Goal: Register for event/course

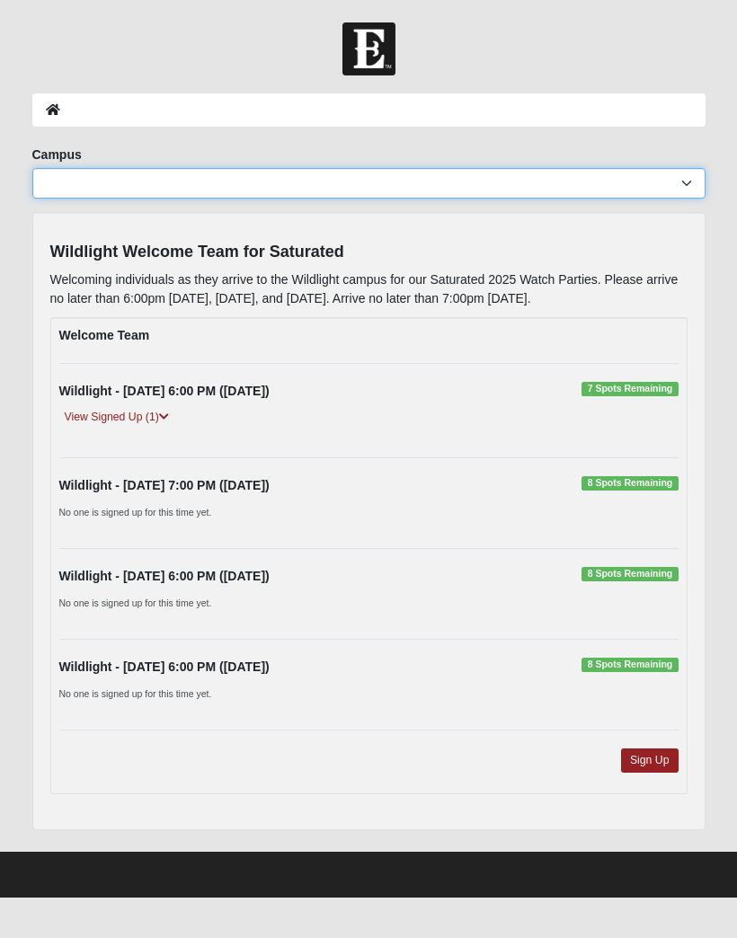
click at [683, 187] on select "Arlington Baymeadows Eleven22 Online [PERSON_NAME][GEOGRAPHIC_DATA] Jesup [GEOG…" at bounding box center [368, 183] width 673 height 31
select select "17"
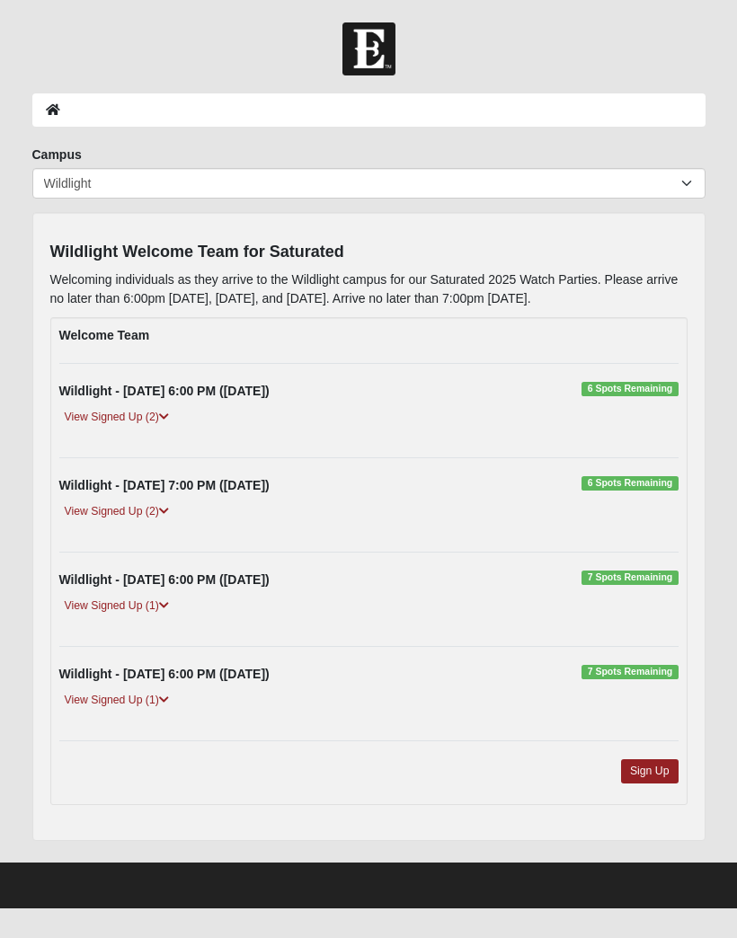
click at [660, 760] on link "Sign Up" at bounding box center [649, 771] width 57 height 24
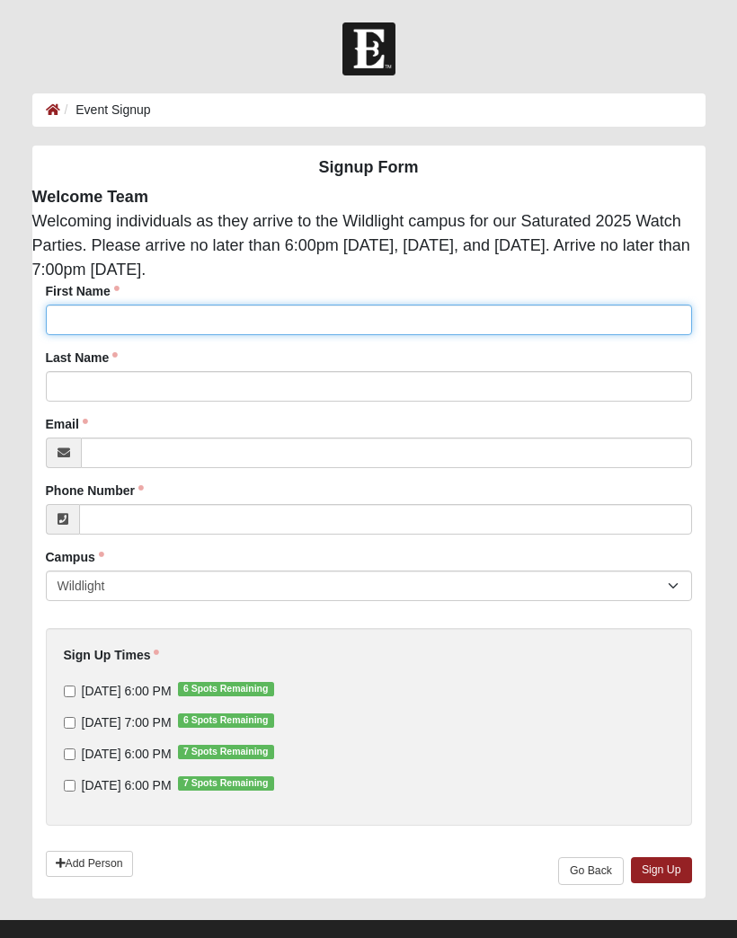
click at [374, 316] on input "First Name" at bounding box center [369, 320] width 646 height 31
type input "[PERSON_NAME]"
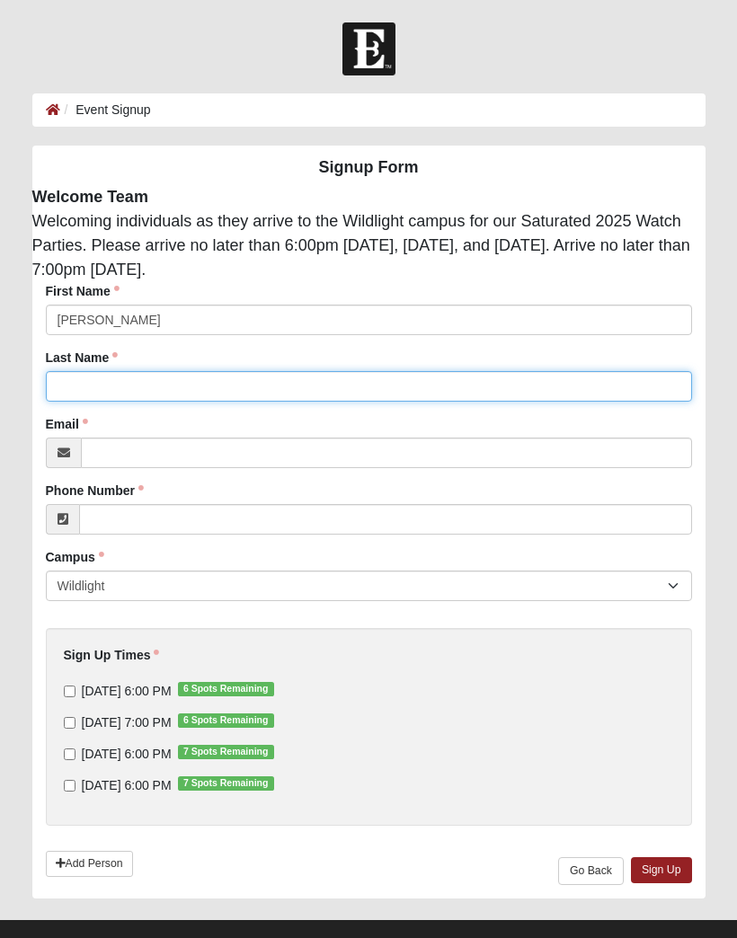
click at [292, 399] on input "Last Name" at bounding box center [369, 386] width 646 height 31
type input "Turner"
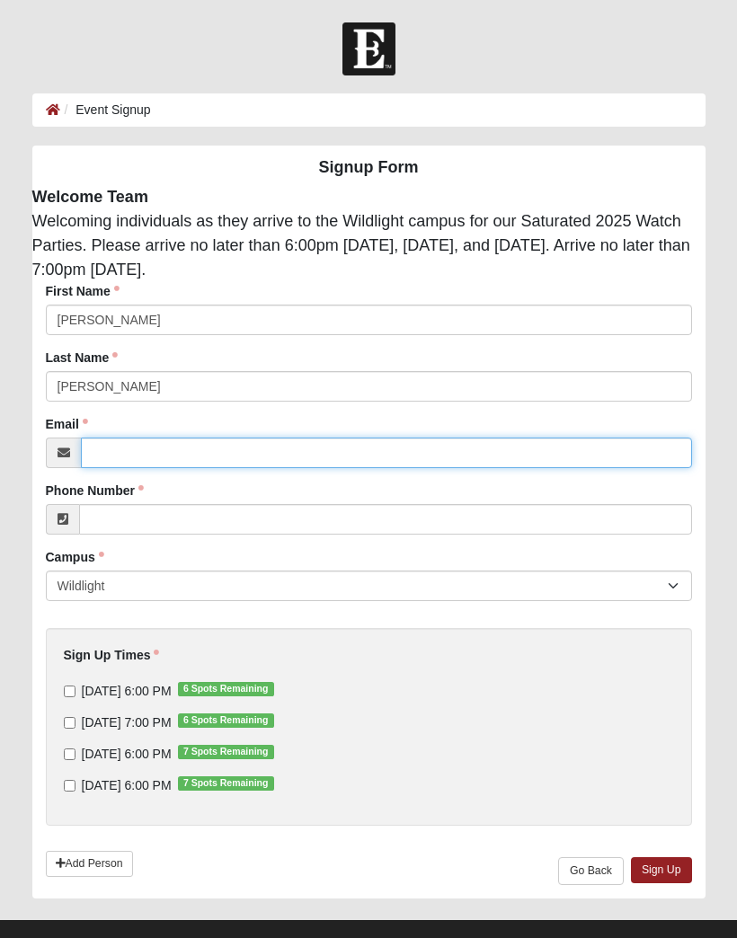
click at [296, 460] on input "Email" at bounding box center [386, 452] width 611 height 31
type input "s"
type input "sawjat2016@comcast.net"
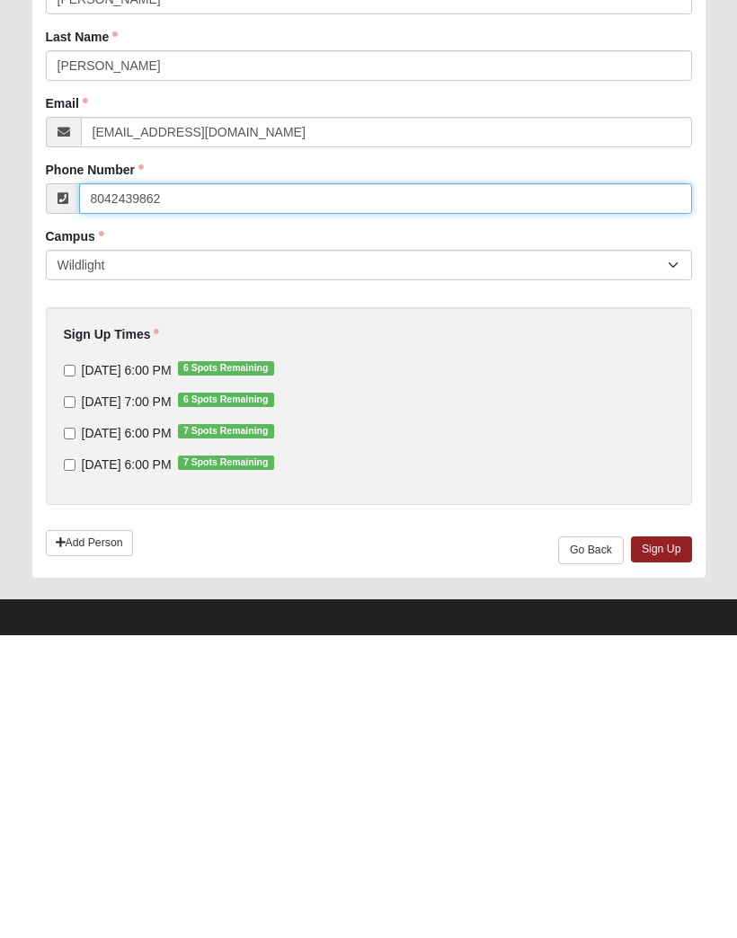
scroll to position [27, 0]
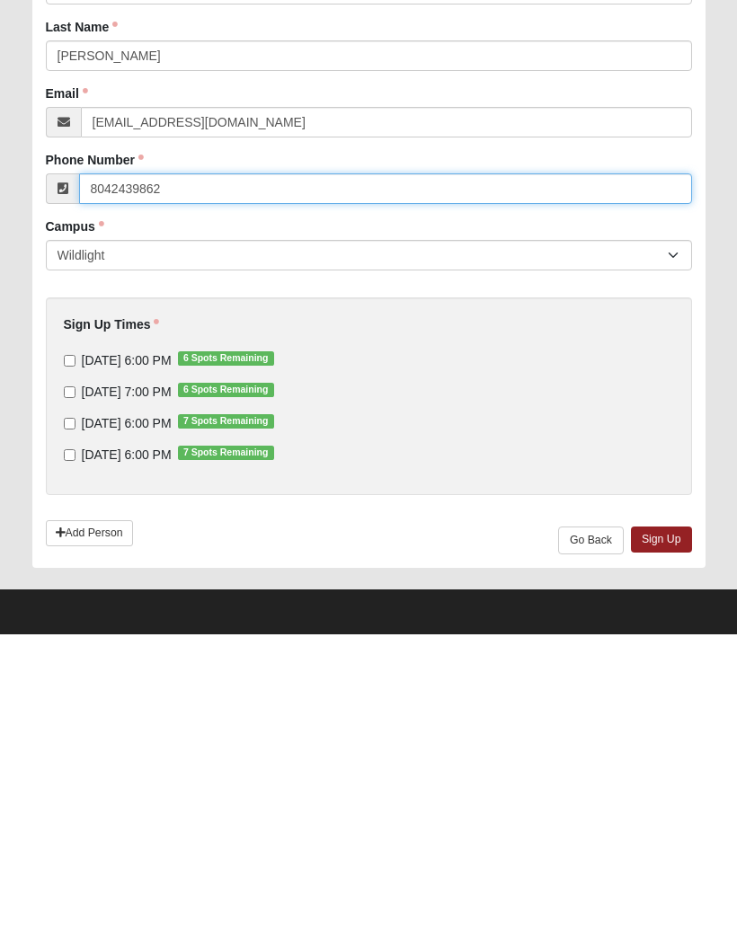
type input "8042439862"
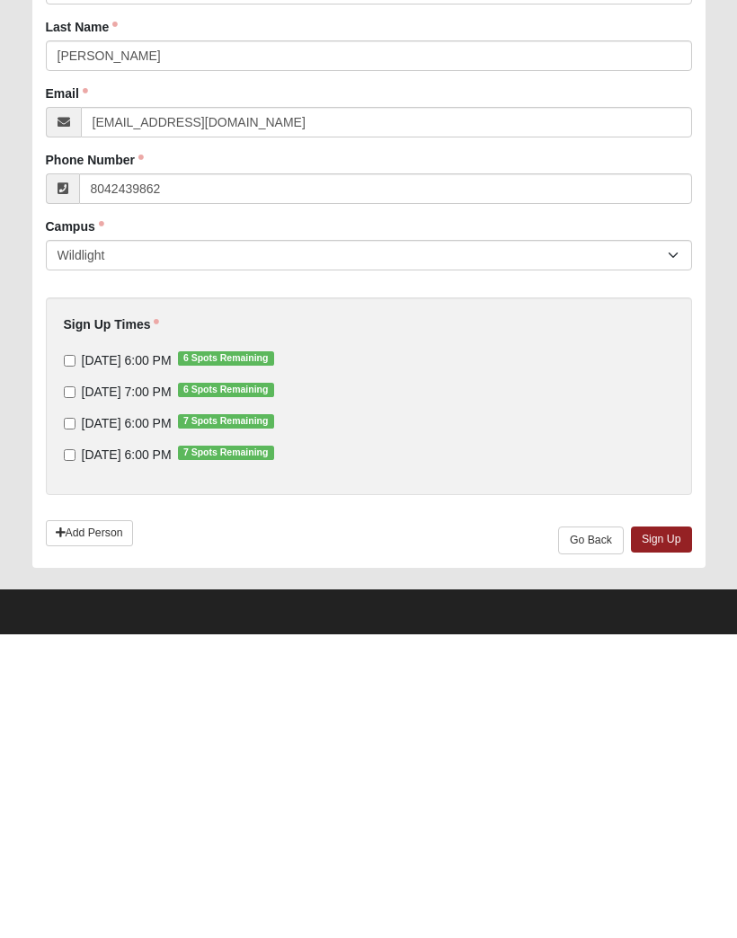
click at [72, 658] on input "9/10/2025 6:00 PM 6 Spots Remaining" at bounding box center [70, 664] width 12 height 12
checkbox input "true"
type input "(804) 243-9862"
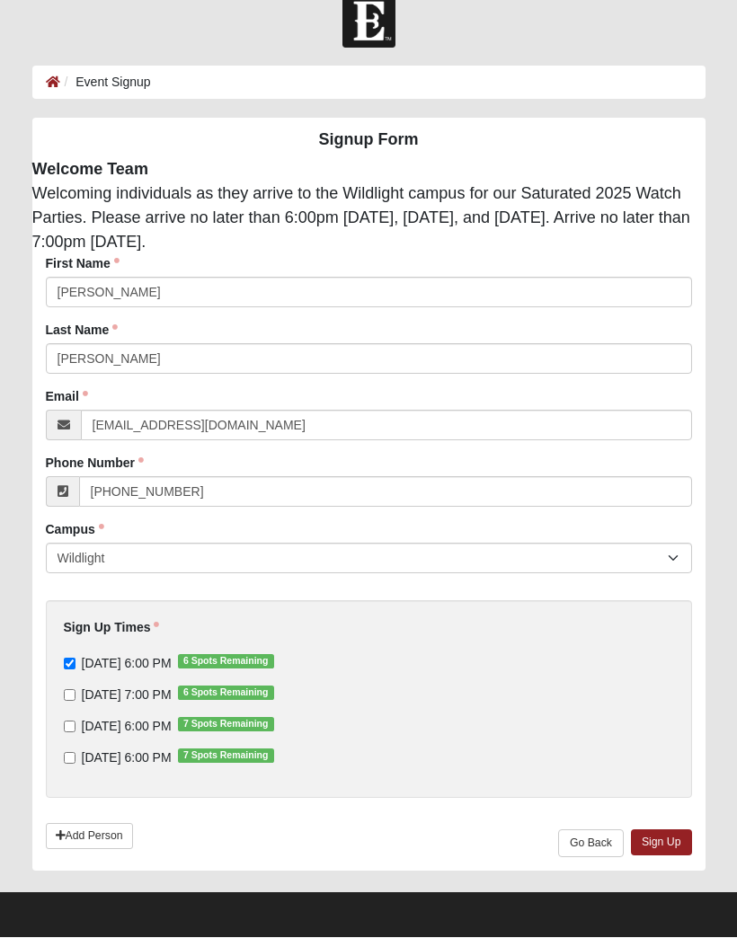
click at [66, 699] on input "9/11/2025 7:00 PM 6 Spots Remaining" at bounding box center [70, 696] width 12 height 12
checkbox input "true"
click at [666, 839] on link "Sign Up" at bounding box center [661, 843] width 61 height 26
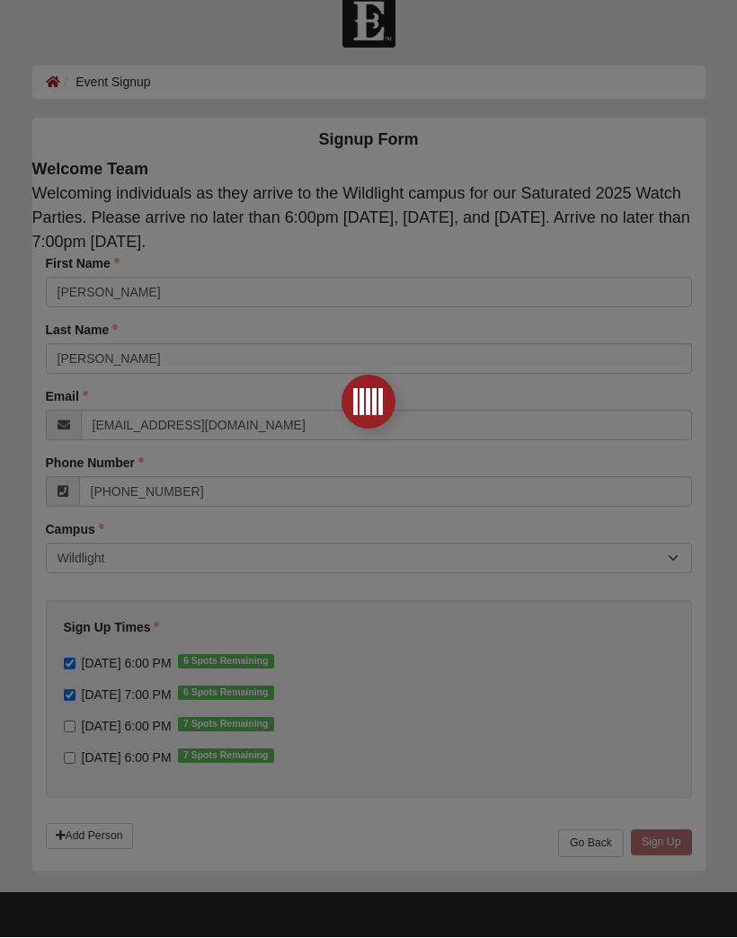
scroll to position [0, 0]
